Goal: Information Seeking & Learning: Check status

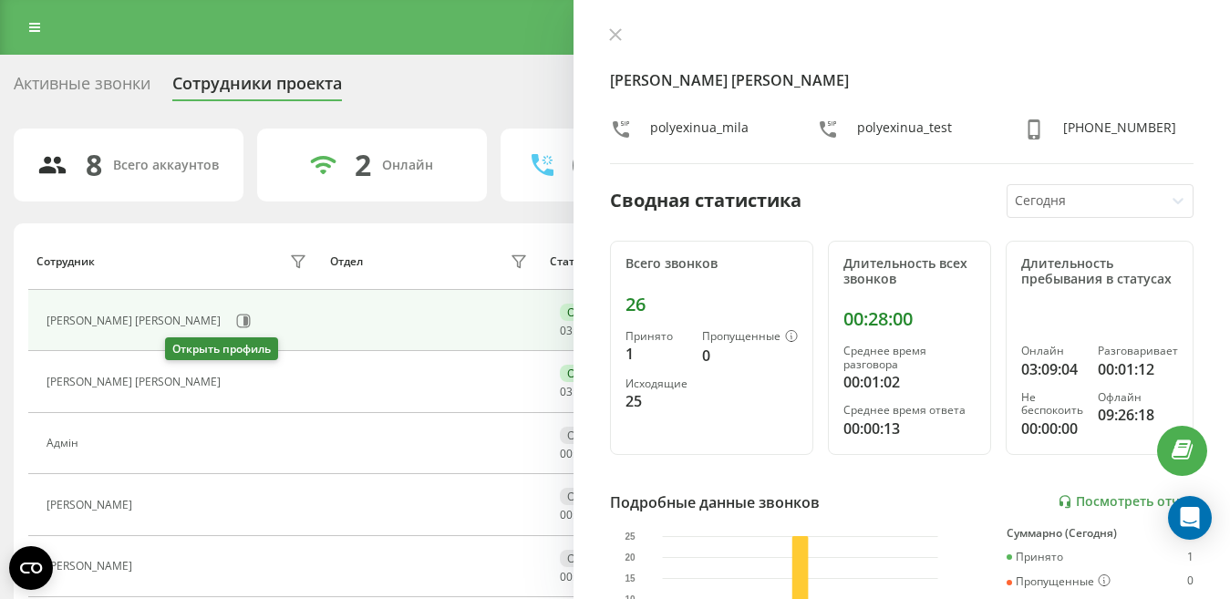
click at [233, 383] on icon at bounding box center [240, 382] width 15 height 15
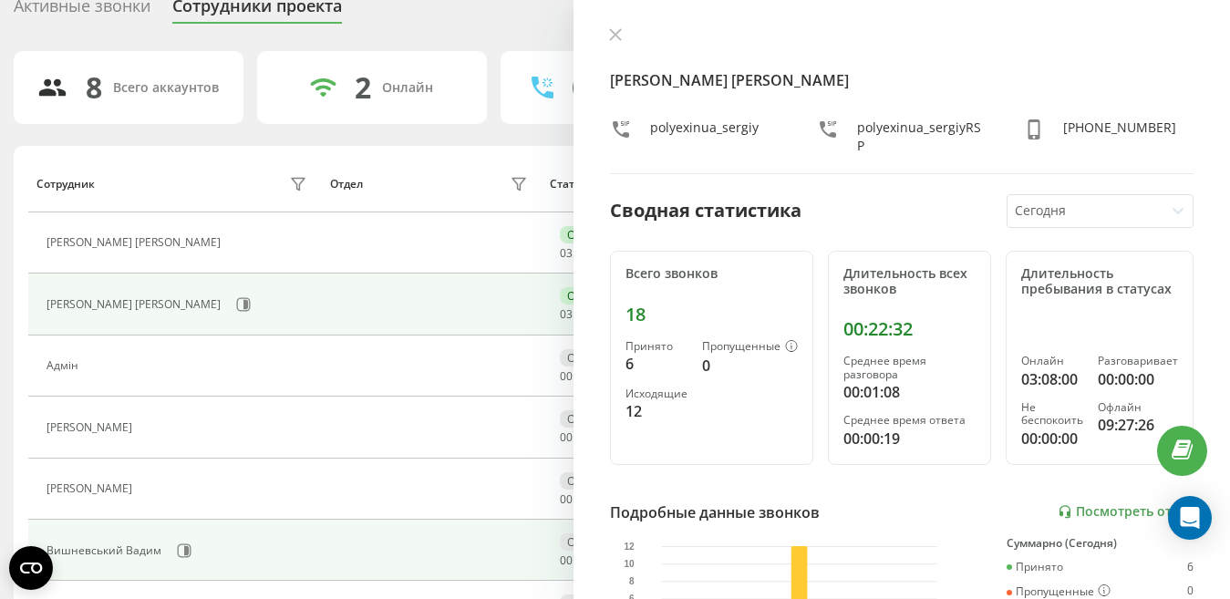
scroll to position [182, 0]
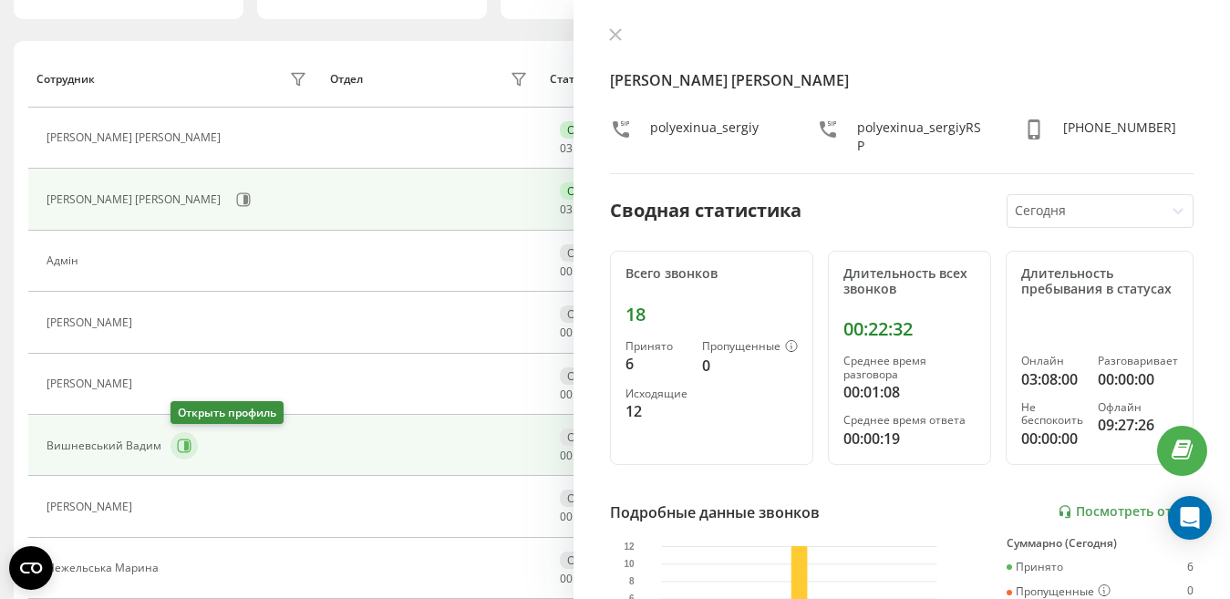
click at [182, 443] on icon at bounding box center [184, 446] width 15 height 15
